Goal: Task Accomplishment & Management: Complete application form

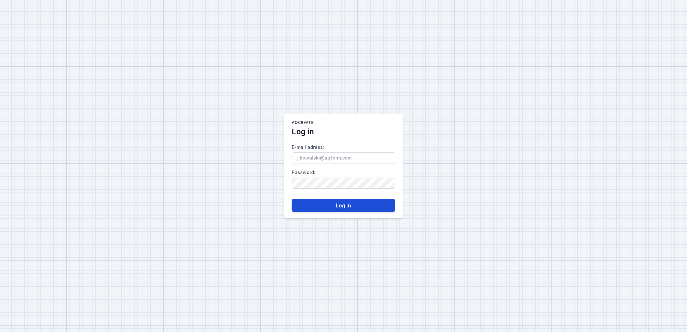
type input "[PERSON_NAME][EMAIL_ADDRESS][DOMAIN_NAME]"
click at [336, 204] on button "Log in" at bounding box center [343, 205] width 103 height 13
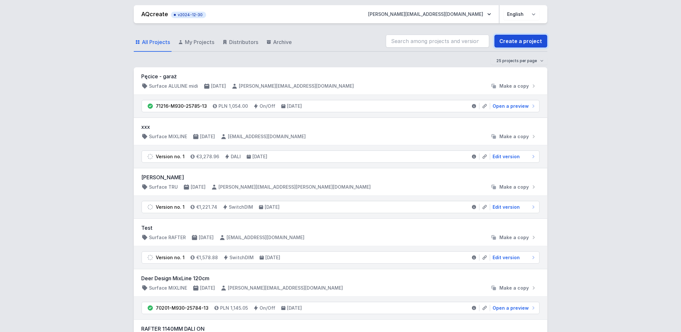
click at [507, 41] on link "Create a project" at bounding box center [521, 41] width 53 height 13
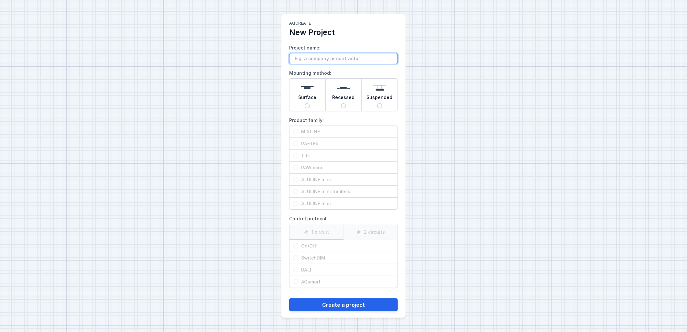
click at [332, 60] on input "Project name:" at bounding box center [343, 58] width 109 height 11
paste input "dossier Fernet Branca"
type input "dossier Fernet Branca"
click at [393, 99] on div "Suspended" at bounding box center [380, 95] width 36 height 32
click at [382, 103] on input "Suspended" at bounding box center [379, 105] width 5 height 5
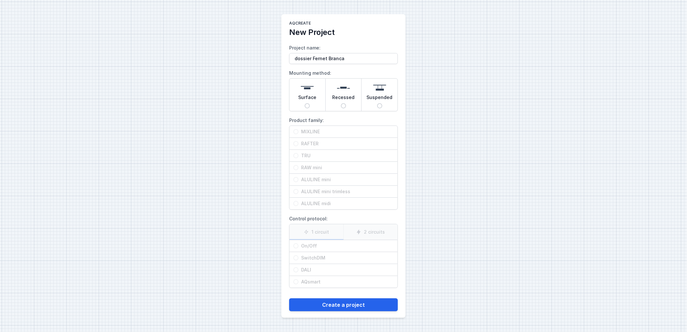
radio input "true"
click at [307, 145] on span "RAFTER" at bounding box center [345, 143] width 95 height 6
click at [298, 145] on input "RAFTER" at bounding box center [295, 143] width 5 height 5
radio input "true"
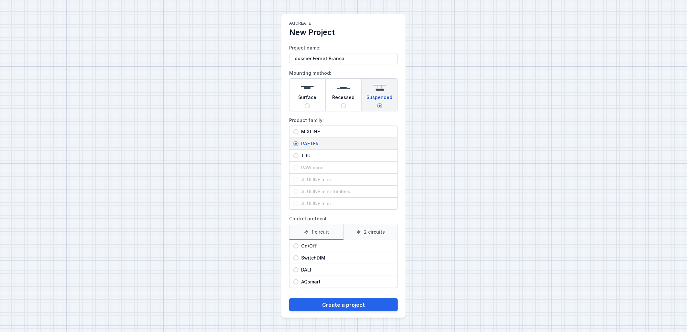
click at [341, 243] on span "On/Off" at bounding box center [345, 246] width 95 height 6
click at [298, 243] on input "On/Off" at bounding box center [295, 245] width 5 height 5
radio input "true"
click at [348, 301] on button "Create a project" at bounding box center [343, 304] width 109 height 13
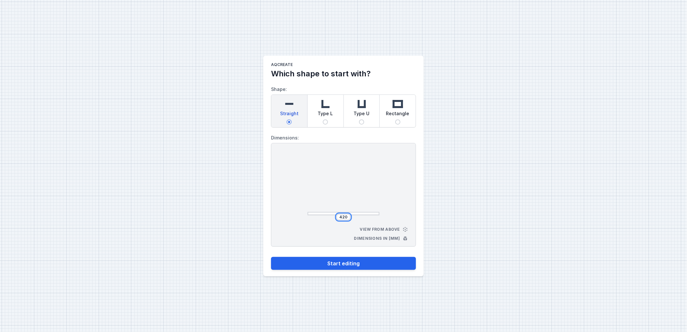
click at [344, 214] on input "420" at bounding box center [343, 216] width 10 height 5
type input "7000"
click at [408, 196] on div "7000 View from above Dimensions in [mm]" at bounding box center [343, 194] width 145 height 103
click at [360, 260] on button "Start editing" at bounding box center [343, 263] width 145 height 13
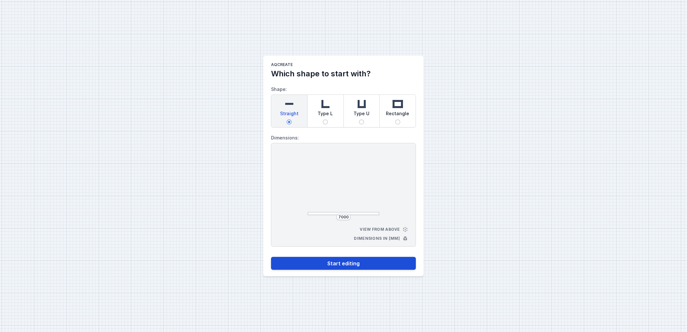
select select "M"
select select "3000"
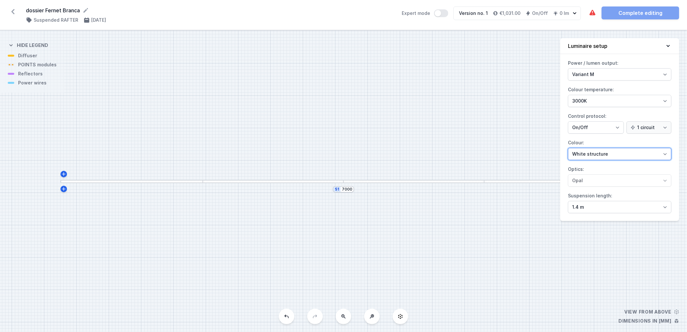
click at [607, 151] on select "White structure Black structure Gold structure Copper Gray Another colour (from…" at bounding box center [619, 154] width 103 height 12
click at [568, 148] on select "White structure Black structure Gold structure Copper Gray Another colour (from…" at bounding box center [619, 154] width 103 height 12
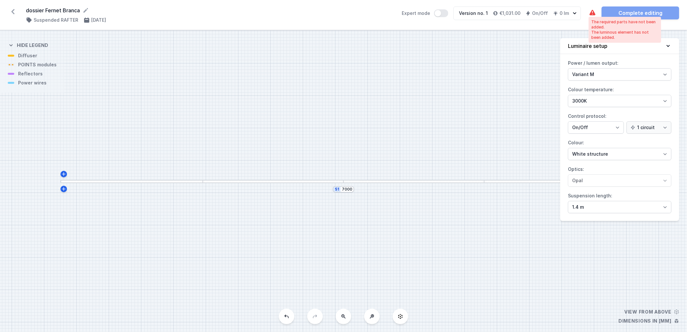
click at [591, 14] on icon at bounding box center [593, 12] width 6 height 5
click at [103, 181] on div at bounding box center [131, 181] width 142 height 3
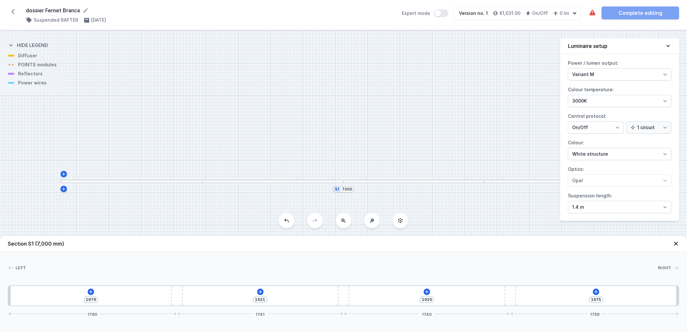
click at [88, 296] on div "1676 1621 1620 1675 1760 1741 1740 1759" at bounding box center [343, 295] width 671 height 21
click at [90, 292] on icon at bounding box center [90, 291] width 5 height 5
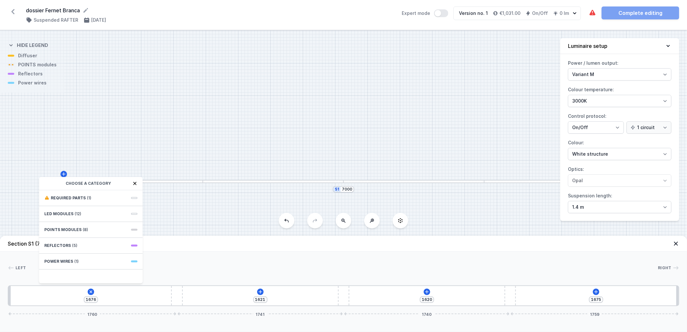
click at [13, 12] on icon at bounding box center [13, 11] width 10 height 10
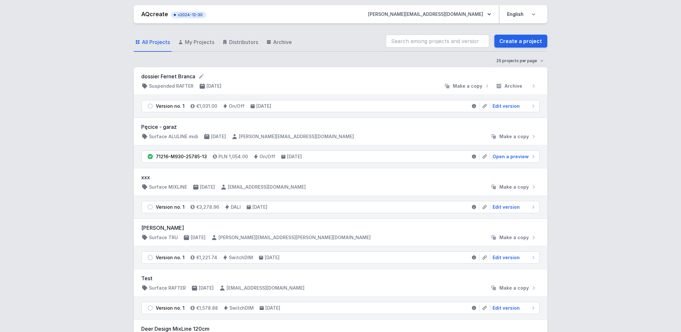
click at [523, 37] on link "Create a project" at bounding box center [521, 41] width 53 height 13
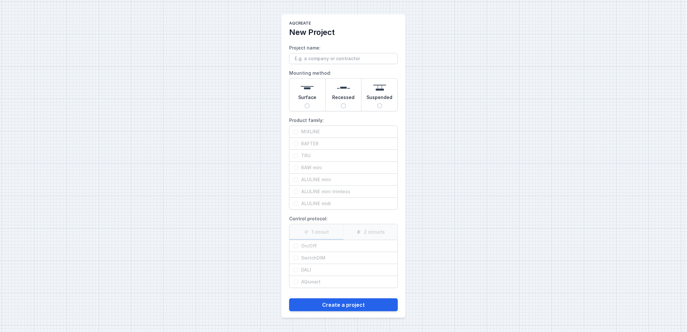
click at [353, 56] on input "Project name:" at bounding box center [343, 58] width 109 height 11
type input "dossier Fernet Branca"
click at [579, 146] on div "AQcreate New Project Project name: dossier Fernet Branca Mounting method: Surfa…" at bounding box center [343, 166] width 687 height 332
click at [381, 101] on span "Suspended" at bounding box center [380, 98] width 26 height 9
click at [381, 103] on input "Suspended" at bounding box center [379, 105] width 5 height 5
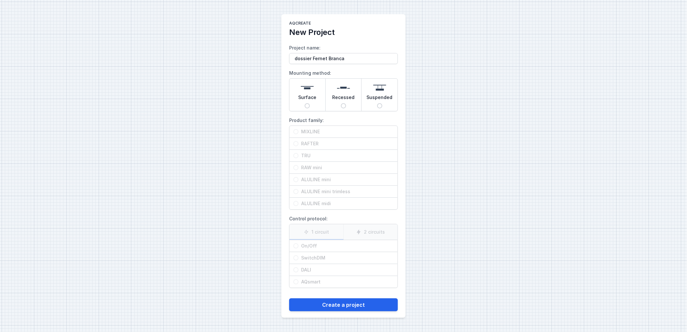
radio input "true"
drag, startPoint x: 364, startPoint y: 60, endPoint x: 192, endPoint y: 50, distance: 172.3
click at [192, 50] on div "AQcreate New Project Project name: dossier Fernet Branca Mounting method: Surfa…" at bounding box center [343, 166] width 687 height 332
